Goal: Information Seeking & Learning: Learn about a topic

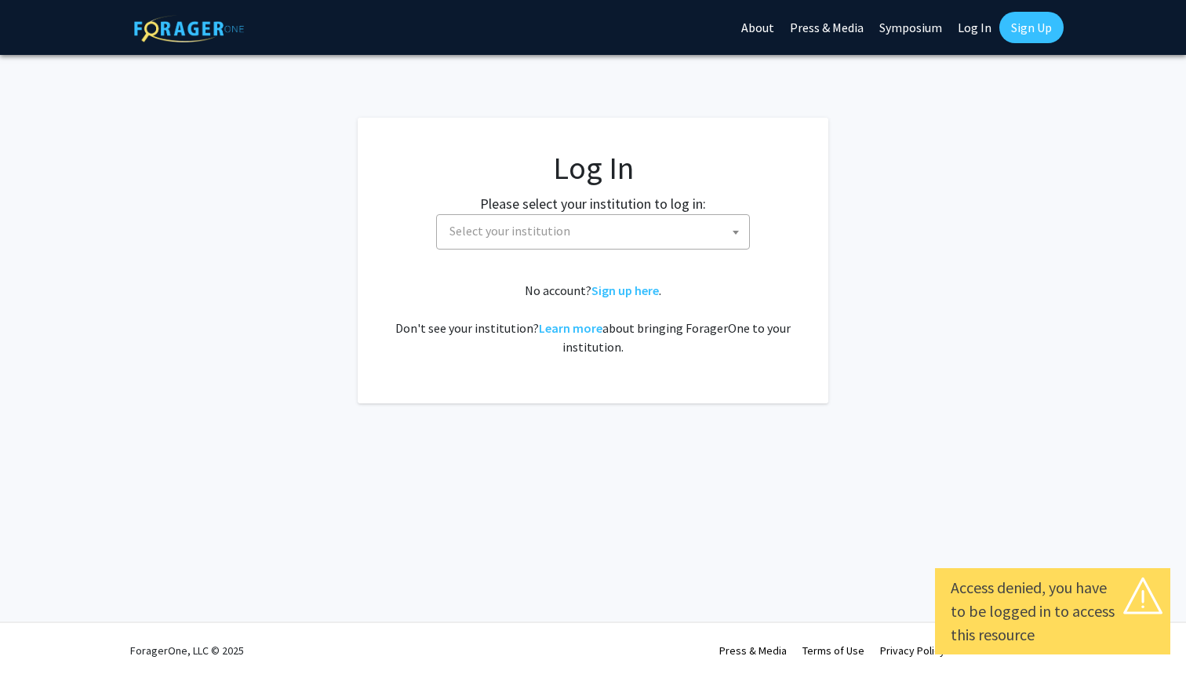
select select
click at [548, 240] on span "Select your institution" at bounding box center [596, 231] width 306 height 32
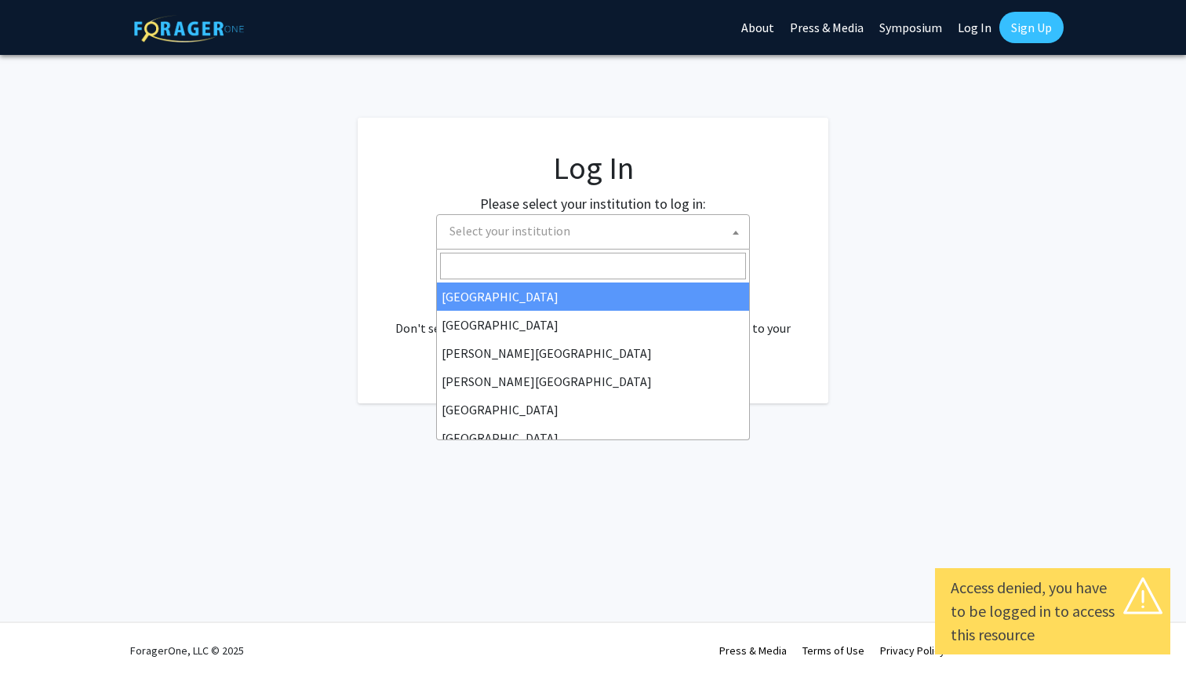
click at [526, 265] on input "Search" at bounding box center [593, 266] width 306 height 27
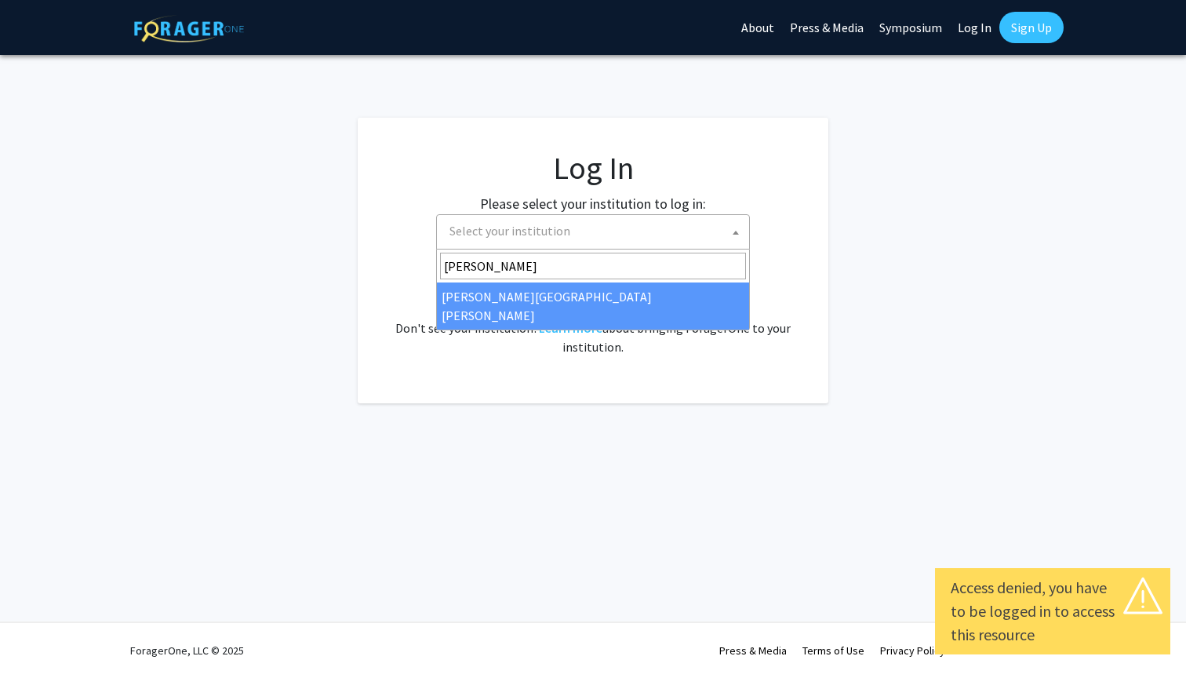
type input "[PERSON_NAME]"
select select "1"
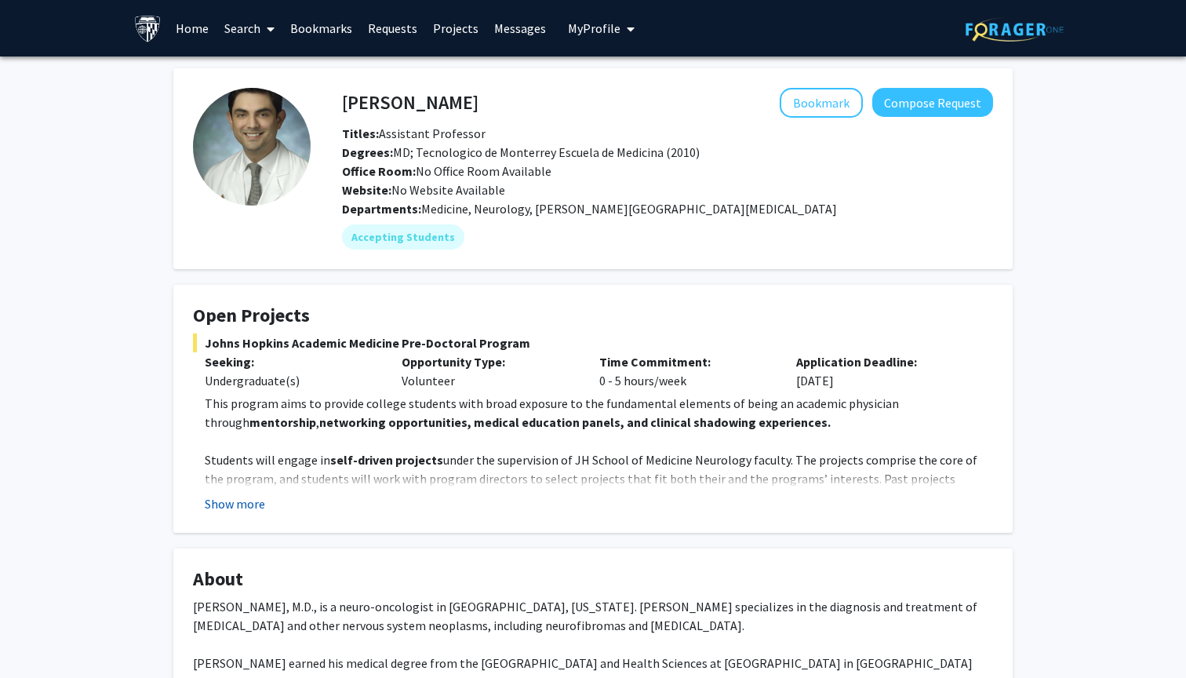
click at [231, 508] on button "Show more" at bounding box center [235, 503] width 60 height 19
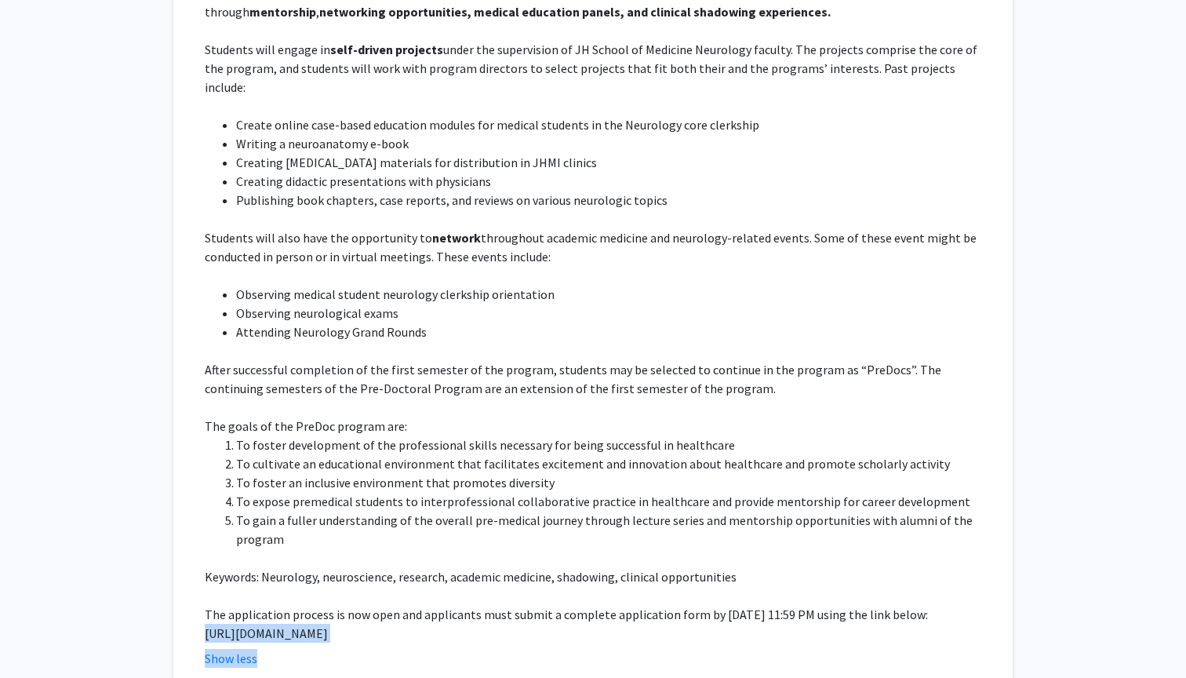
scroll to position [434, 0]
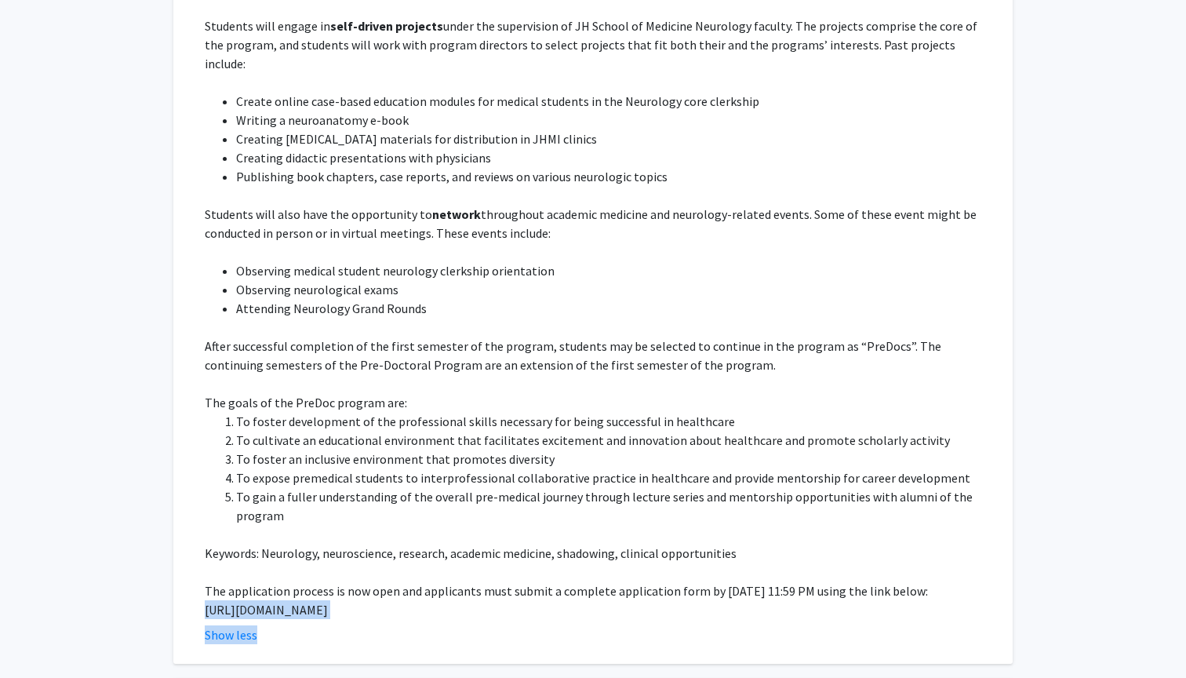
drag, startPoint x: 207, startPoint y: 647, endPoint x: 956, endPoint y: 595, distance: 750.9
click at [956, 600] on p "https://docs.google.com/forms/d/e/1FAIpQLSfs9lKRobckOITW585IvGZb3cvsBE6oiZybaV9…" at bounding box center [599, 609] width 788 height 19
copy p "https://docs.google.com/forms/d/e/1FAIpQLSfs9lKRobckOITW585IvGZb3cvsBE6oiZybaV9…"
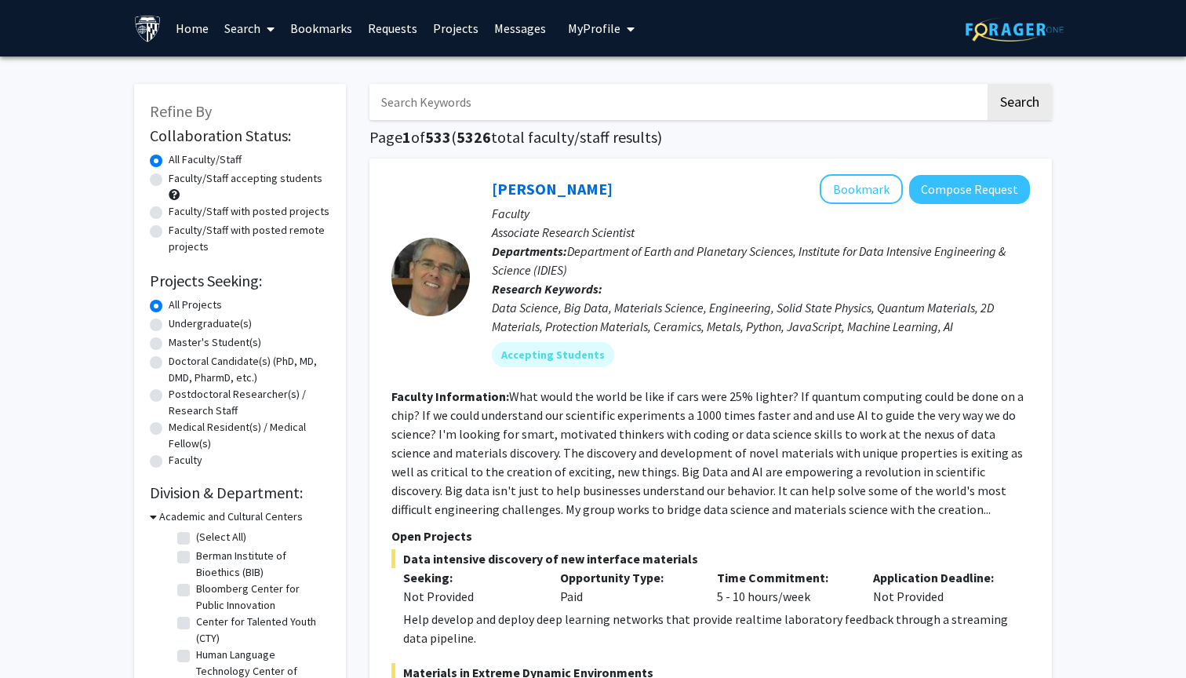
click at [266, 25] on span at bounding box center [267, 29] width 14 height 55
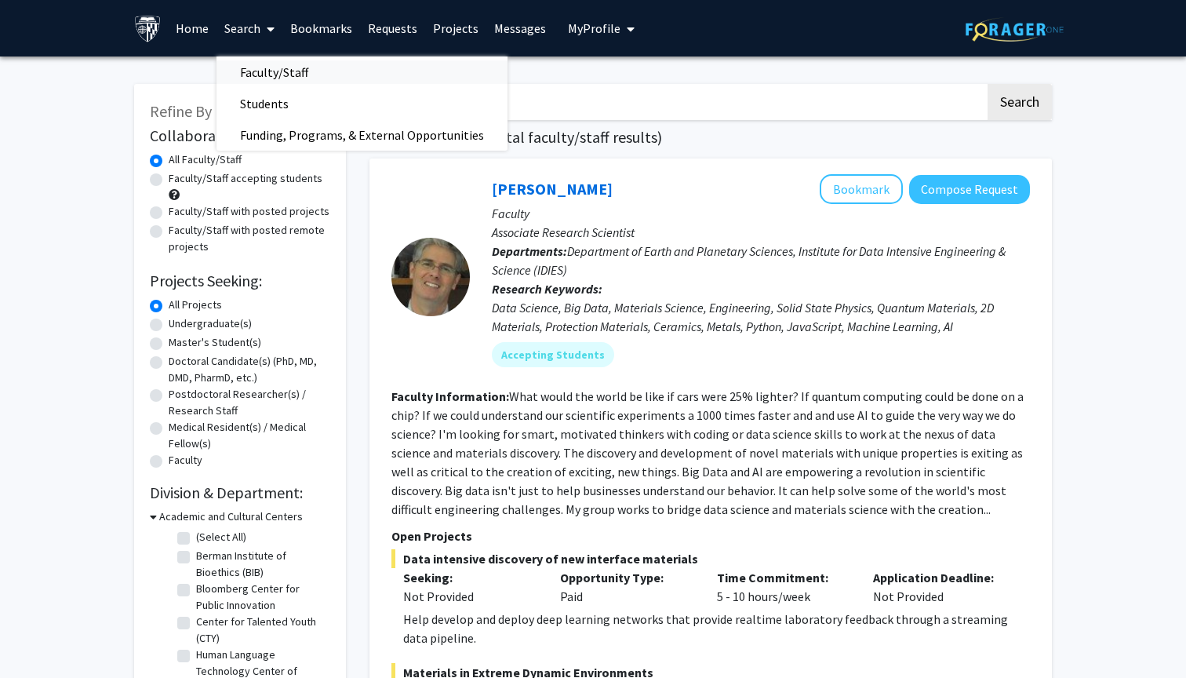
click at [275, 77] on span "Faculty/Staff" at bounding box center [273, 71] width 115 height 31
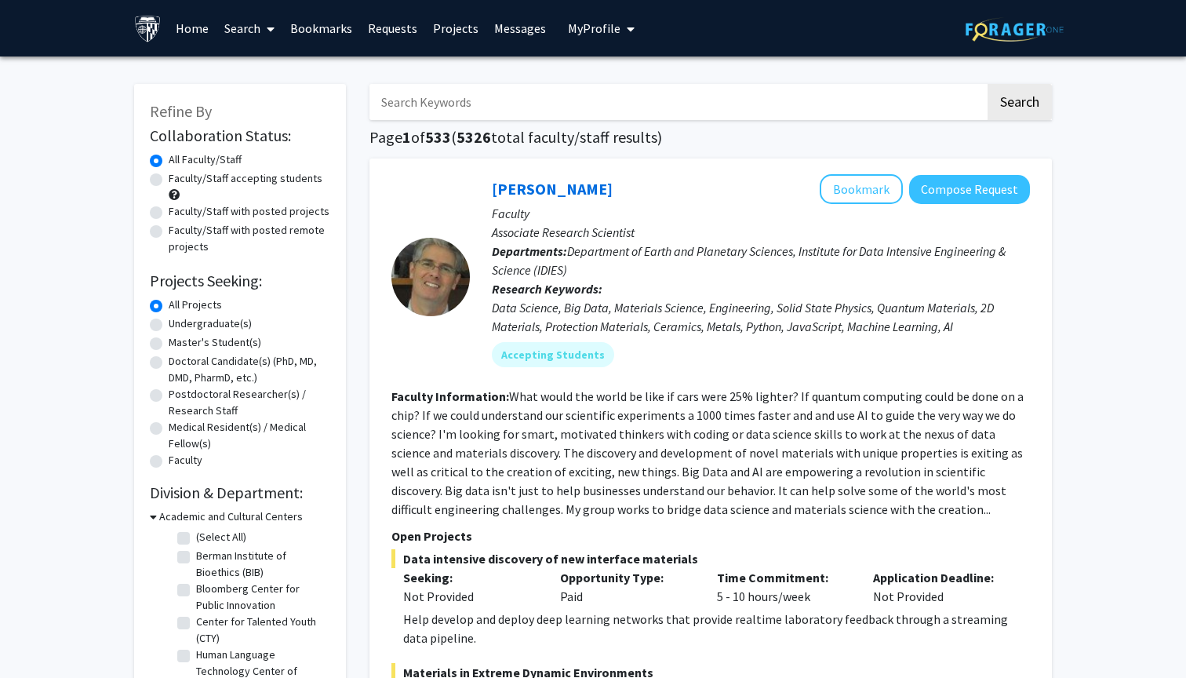
click at [454, 104] on input "Search Keywords" at bounding box center [677, 102] width 616 height 36
click at [1019, 104] on button "Search" at bounding box center [1020, 102] width 64 height 36
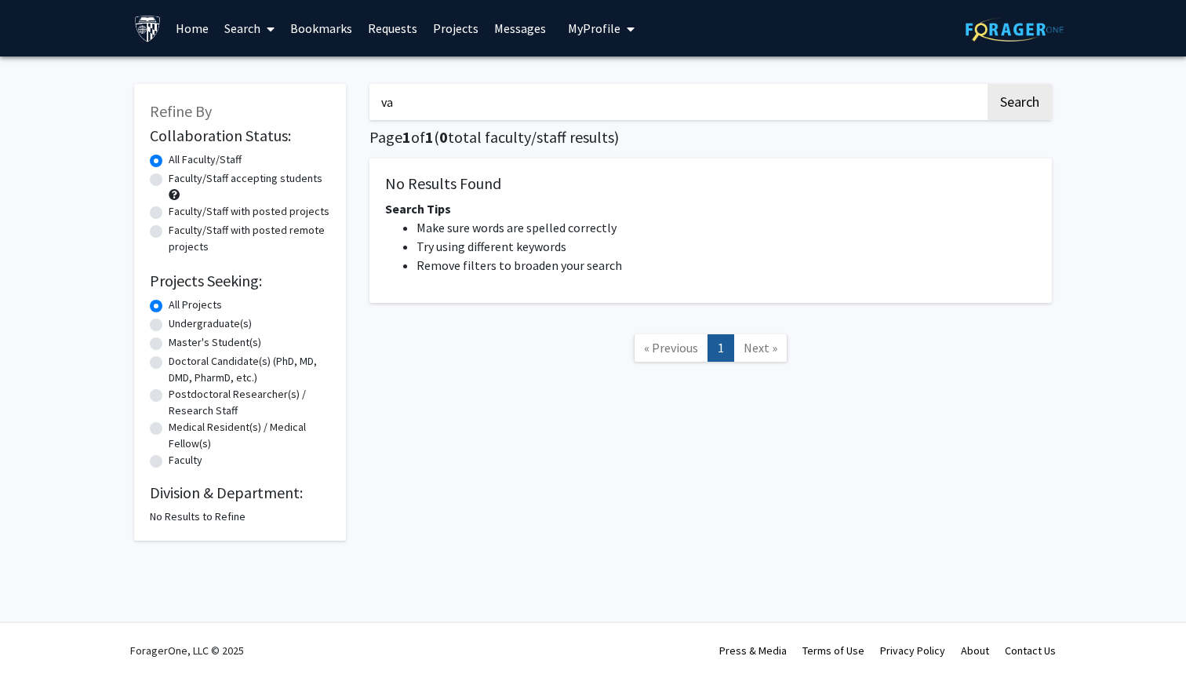
type input "v"
click at [1019, 104] on button "Search" at bounding box center [1020, 102] width 64 height 36
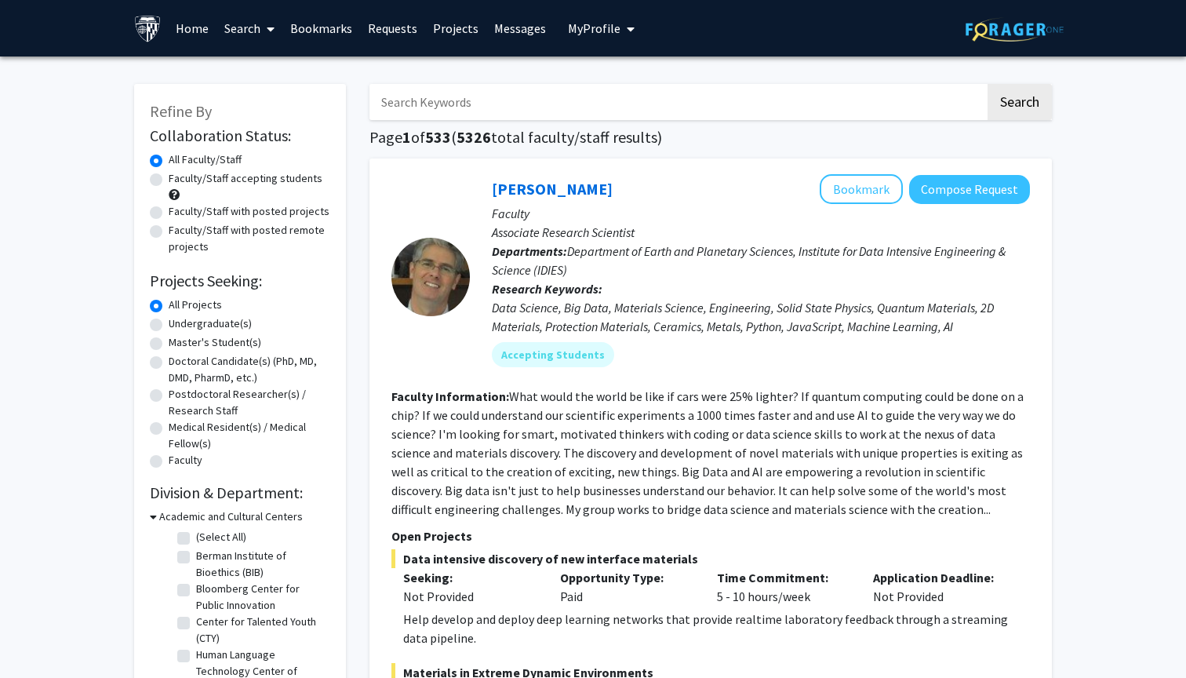
click at [249, 184] on label "Faculty/Staff accepting students" at bounding box center [246, 178] width 154 height 16
click at [179, 180] on input "Faculty/Staff accepting students" at bounding box center [174, 175] width 10 height 10
radio input "true"
click at [508, 105] on input "Search Keywords" at bounding box center [677, 102] width 616 height 36
type input "alzheimers"
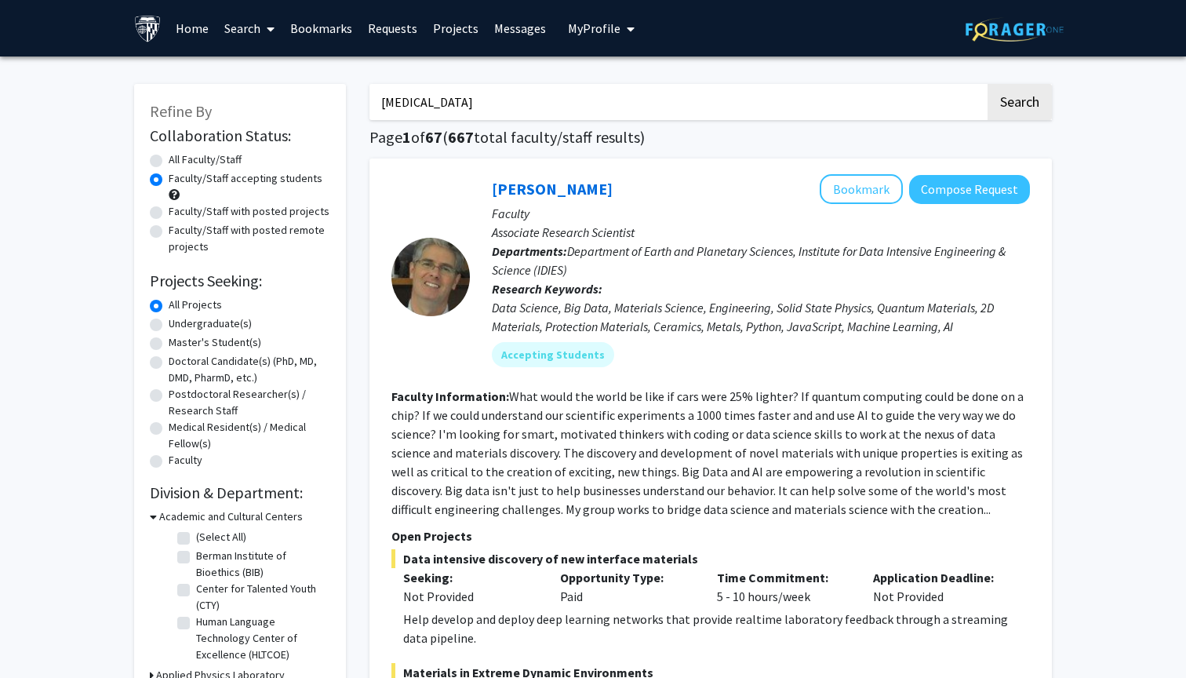
click at [1019, 104] on button "Search" at bounding box center [1020, 102] width 64 height 36
radio input "true"
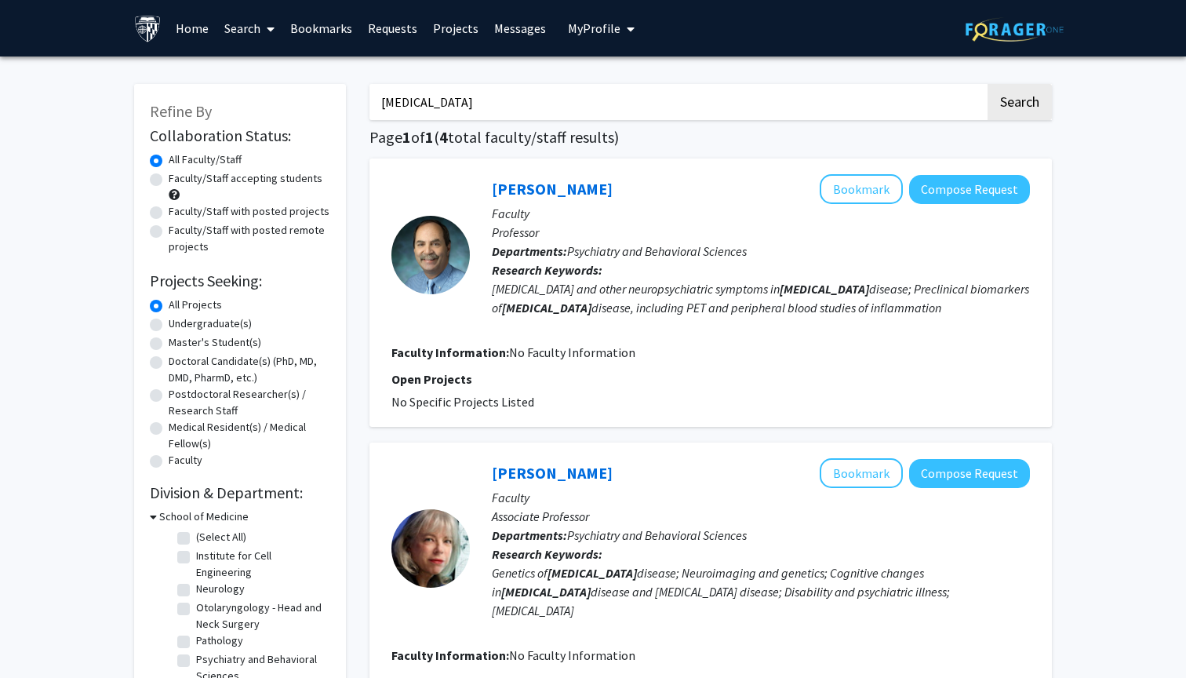
click at [169, 325] on label "Undergraduate(s)" at bounding box center [210, 323] width 83 height 16
click at [169, 325] on input "Undergraduate(s)" at bounding box center [174, 320] width 10 height 10
radio input "true"
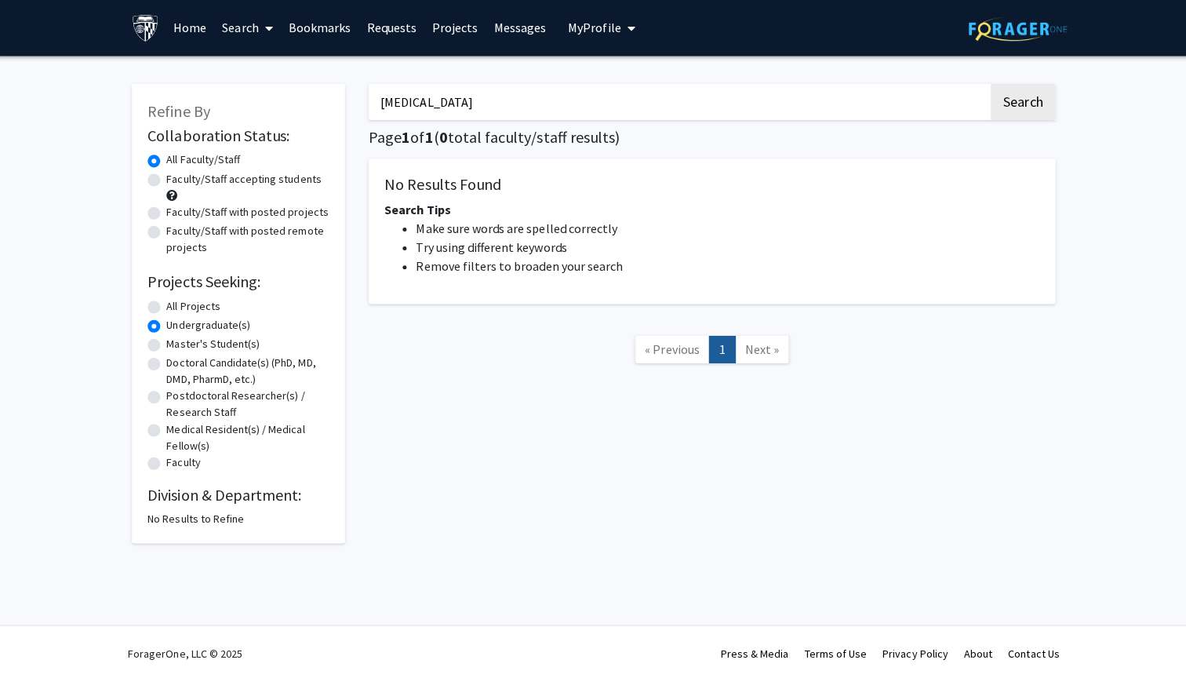
click at [514, 119] on input "alzheimers" at bounding box center [677, 102] width 616 height 36
type input "]"
click at [1016, 104] on button "Search" at bounding box center [1020, 102] width 64 height 36
radio input "true"
